Goal: Find specific page/section: Find specific page/section

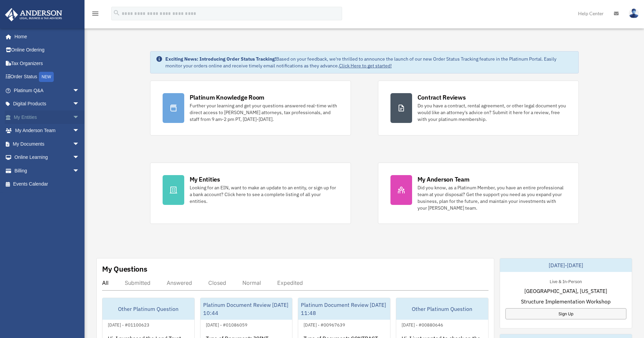
click at [73, 117] on span "arrow_drop_down" at bounding box center [80, 117] width 14 height 14
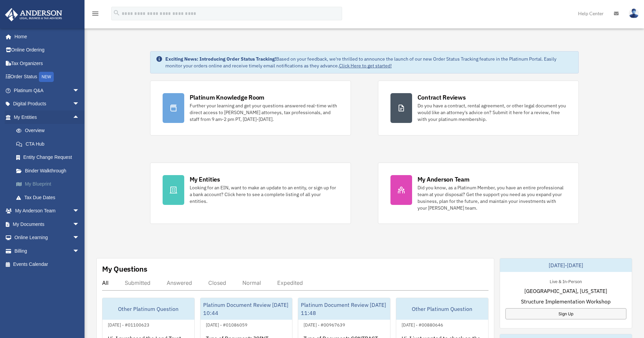
click at [41, 182] on link "My Blueprint" at bounding box center [49, 184] width 80 height 14
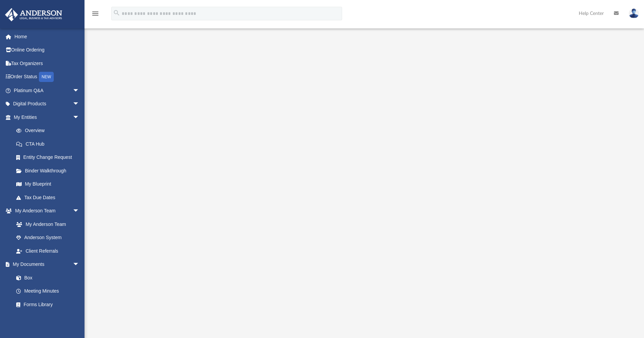
click at [499, 14] on div "menu search Site Menu add [EMAIL_ADDRESS][DOMAIN_NAME] My Profile Reset Passwor…" at bounding box center [322, 16] width 634 height 23
